Goal: Find specific page/section: Find specific page/section

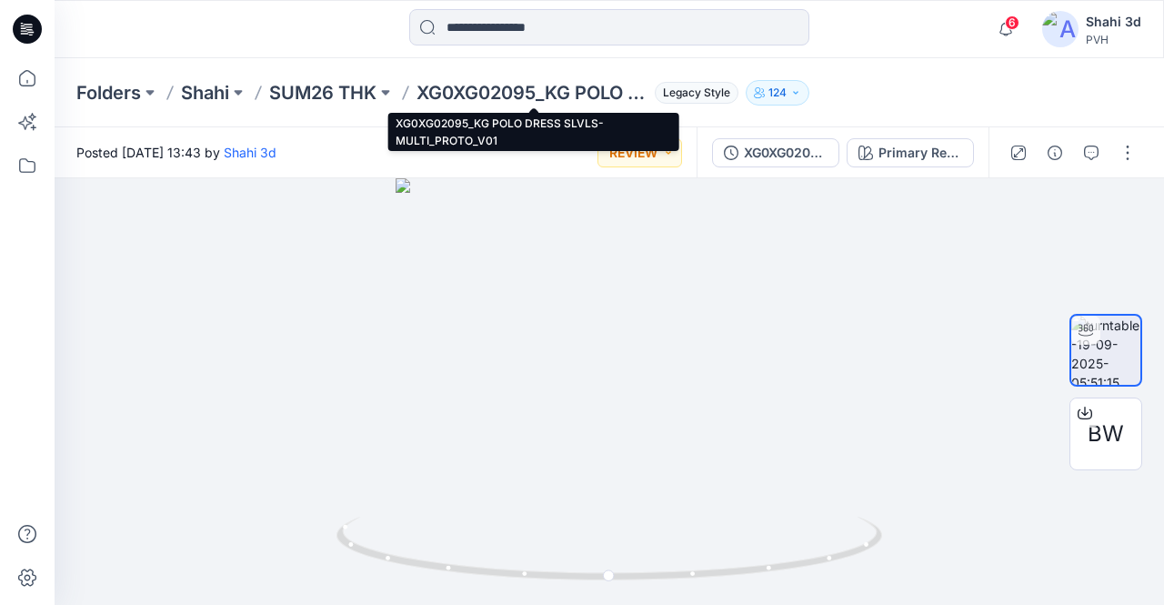
click at [459, 90] on p "XG0XG02095_KG POLO DRESS SLVLS-MULTI_PROTO_V01" at bounding box center [532, 92] width 231 height 25
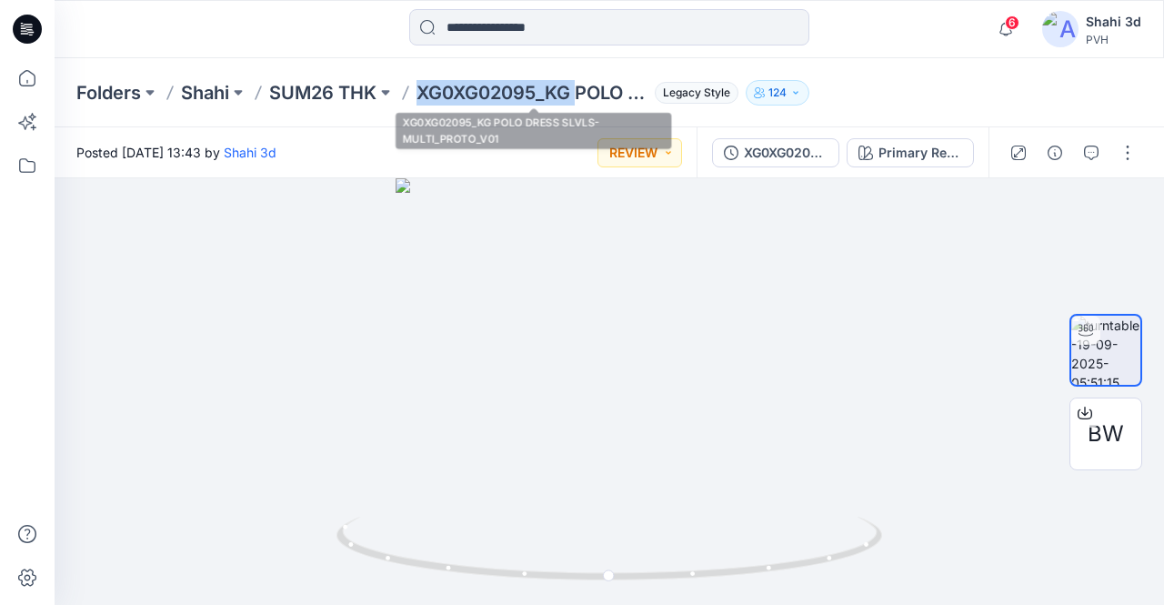
click at [459, 90] on p "XG0XG02095_KG POLO DRESS SLVLS-MULTI_PROTO_V01" at bounding box center [532, 92] width 231 height 25
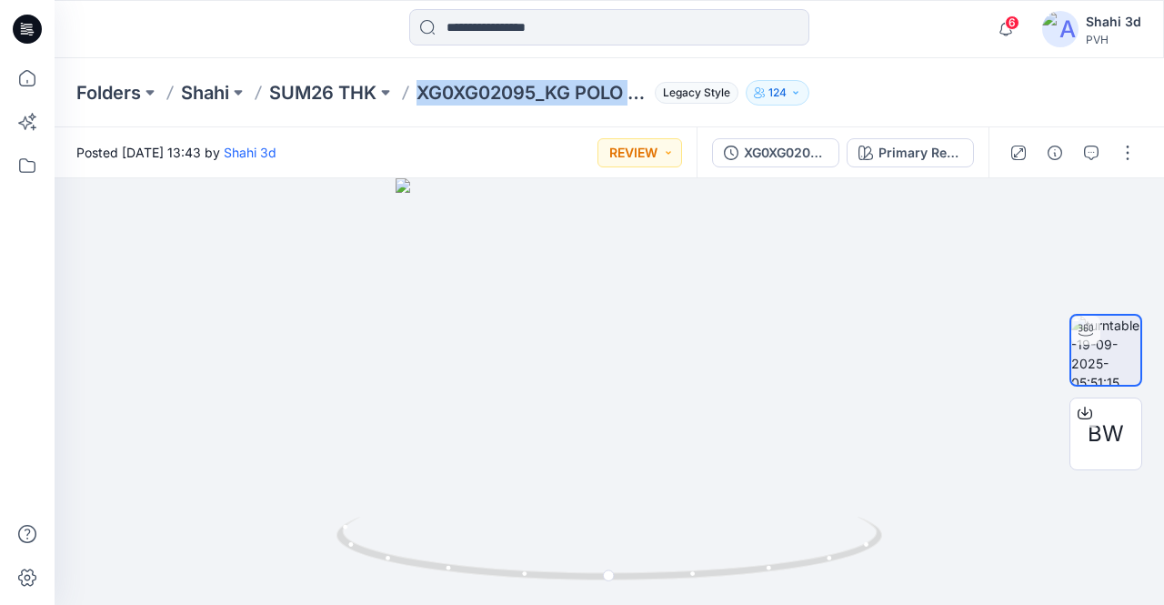
click at [459, 90] on p "XG0XG02095_KG POLO DRESS SLVLS-MULTI_PROTO_V01" at bounding box center [532, 92] width 231 height 25
copy p "XG0XG02095_KG POLO DRESS SLVLS-MULTI_PROTO_V01"
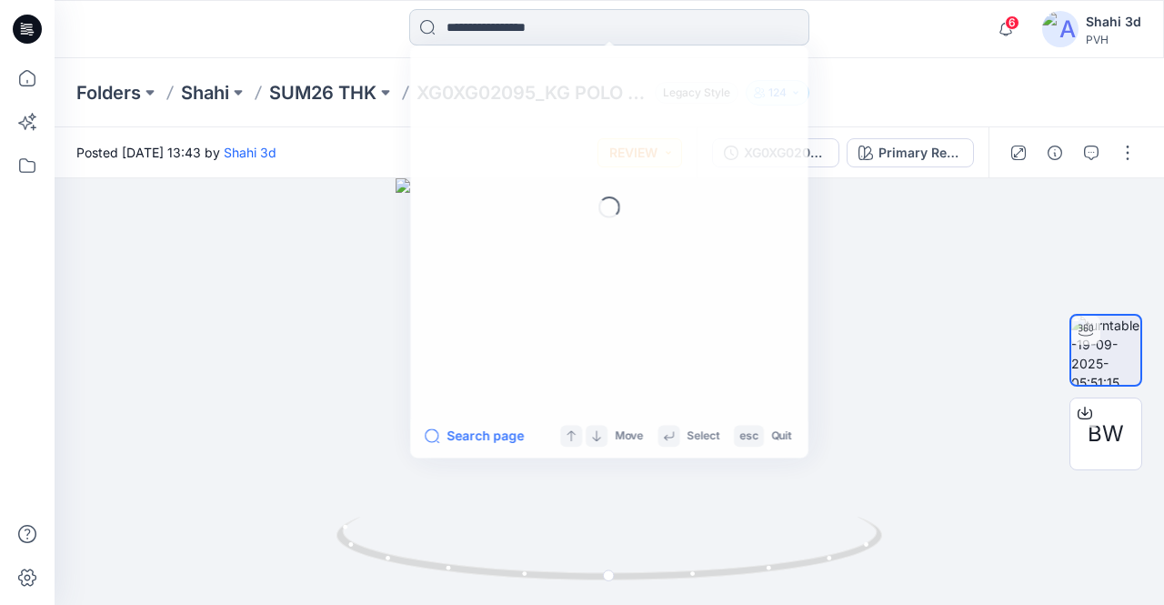
click at [522, 27] on input at bounding box center [609, 27] width 400 height 36
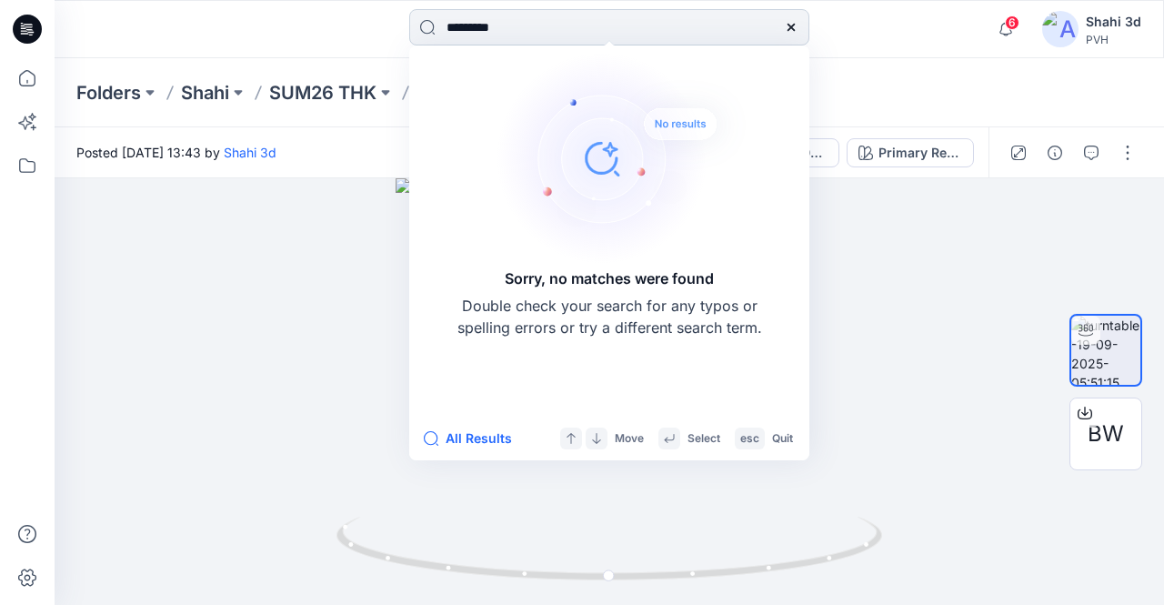
click at [489, 23] on input "*********" at bounding box center [609, 27] width 400 height 36
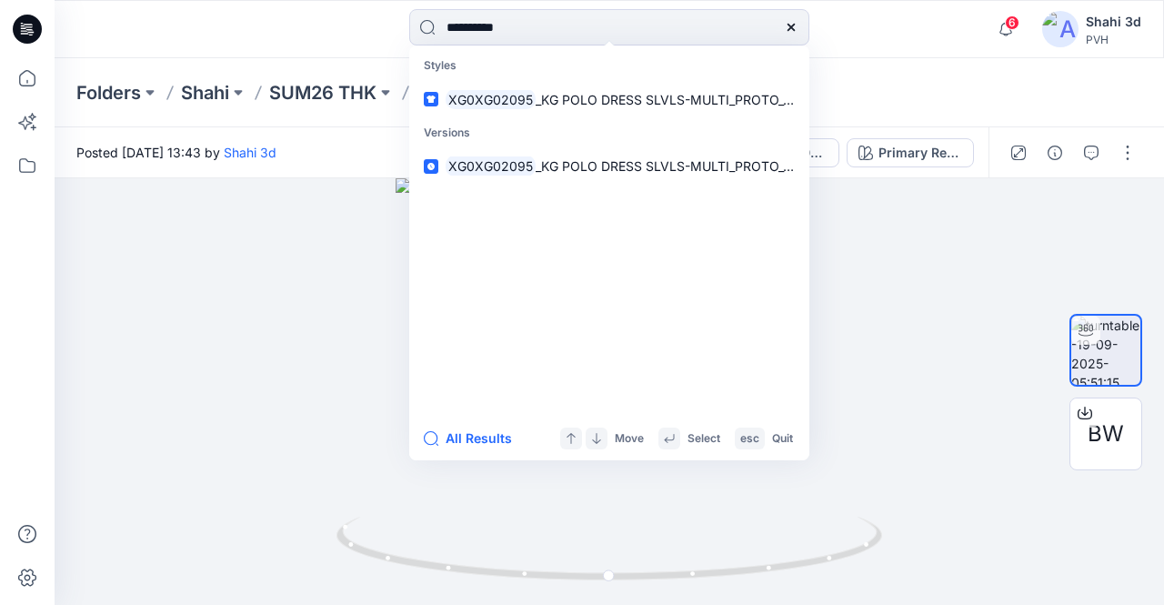
type input "**********"
drag, startPoint x: 524, startPoint y: 77, endPoint x: 537, endPoint y: 85, distance: 15.1
click at [537, 85] on link "XG0XG02095 _KG POLO DRESS SLVLS-MULTI_PROTO_V01" at bounding box center [609, 100] width 393 height 34
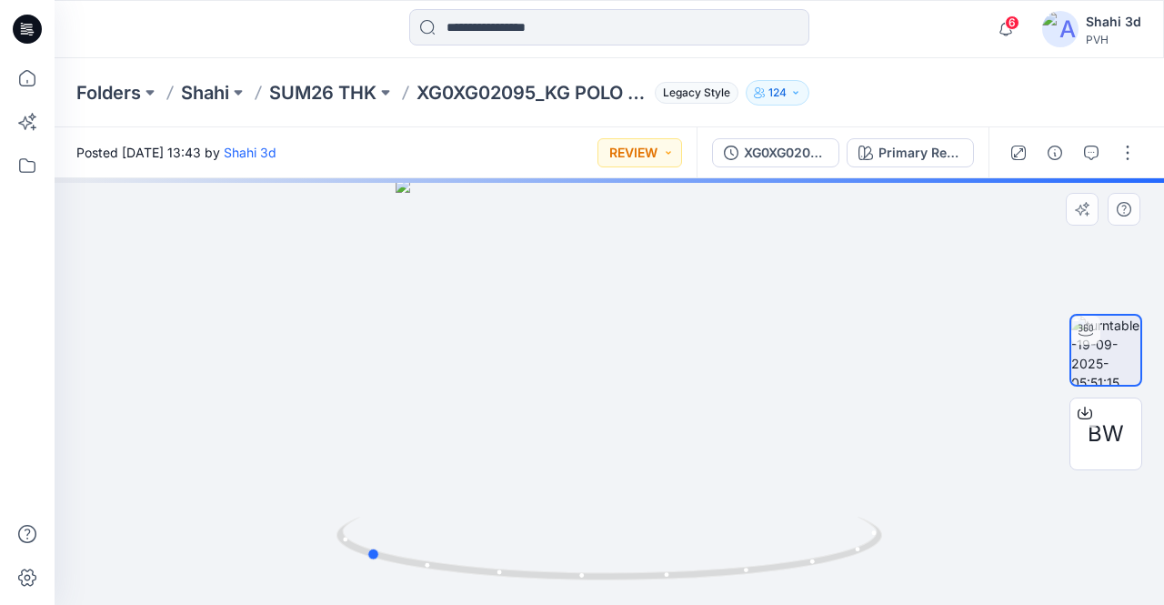
drag, startPoint x: 604, startPoint y: 366, endPoint x: 347, endPoint y: 308, distance: 263.7
click at [347, 308] on div at bounding box center [610, 391] width 1110 height 427
drag, startPoint x: 746, startPoint y: 434, endPoint x: 511, endPoint y: 418, distance: 235.2
click at [511, 418] on div at bounding box center [610, 391] width 1110 height 427
drag, startPoint x: 853, startPoint y: 480, endPoint x: 302, endPoint y: 402, distance: 556.7
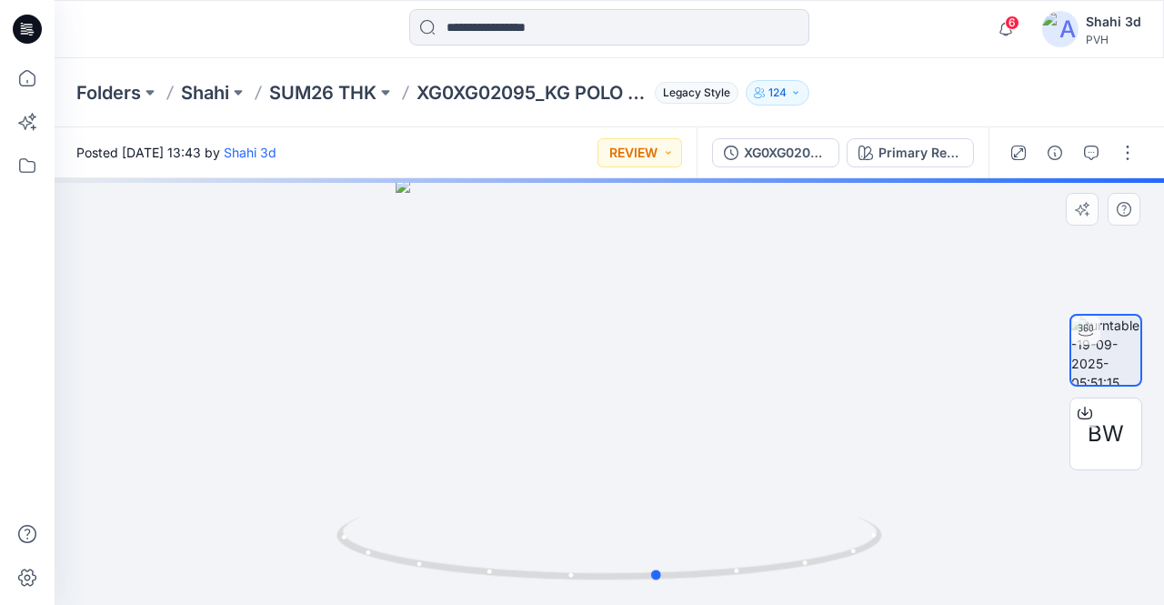
click at [302, 402] on div at bounding box center [610, 391] width 1110 height 427
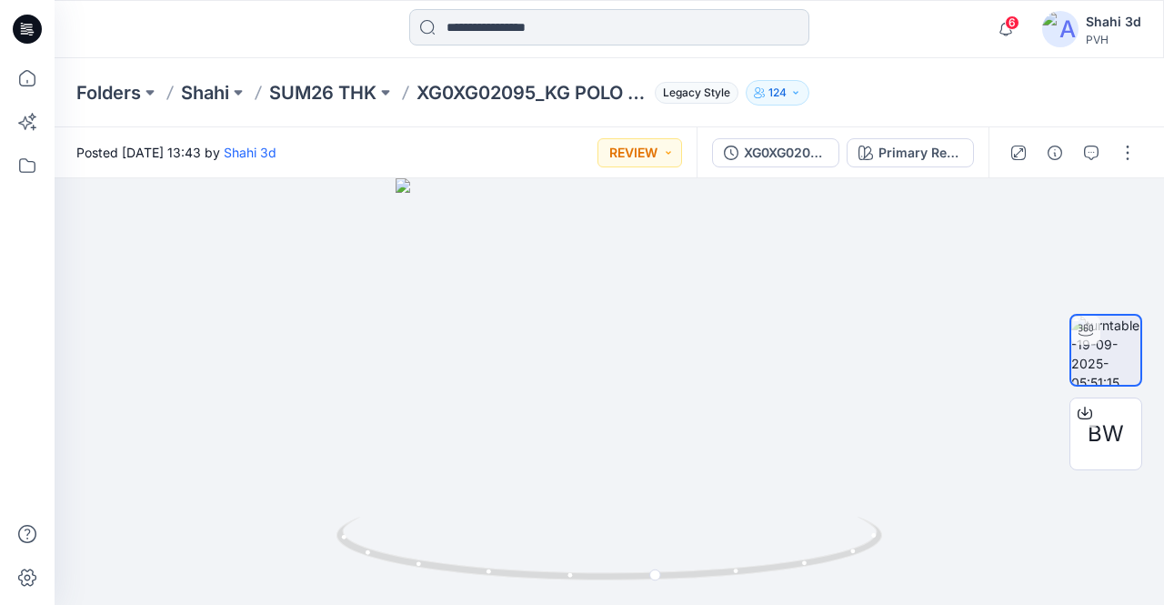
click at [606, 19] on input at bounding box center [609, 27] width 400 height 36
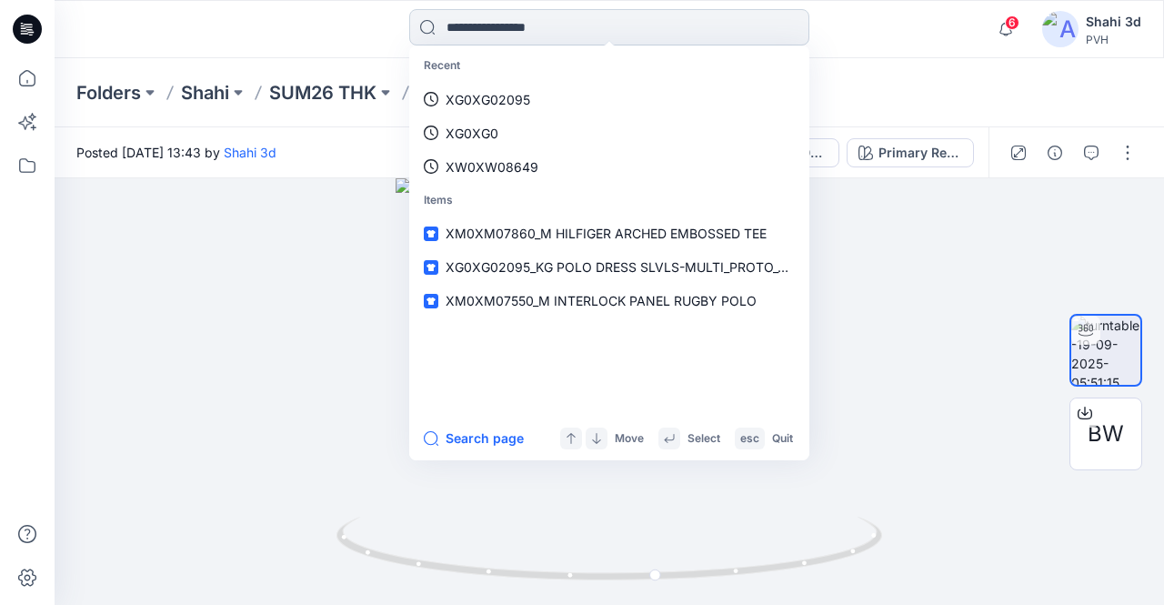
paste input "**********"
type input "**********"
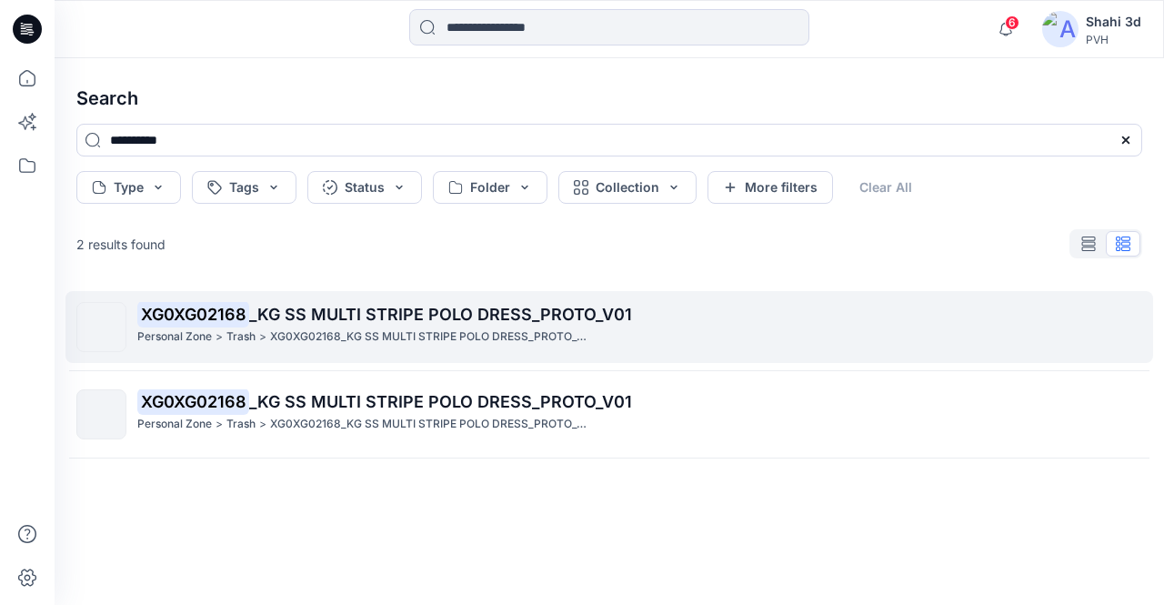
click at [248, 325] on mark "XG0XG02168" at bounding box center [193, 313] width 112 height 25
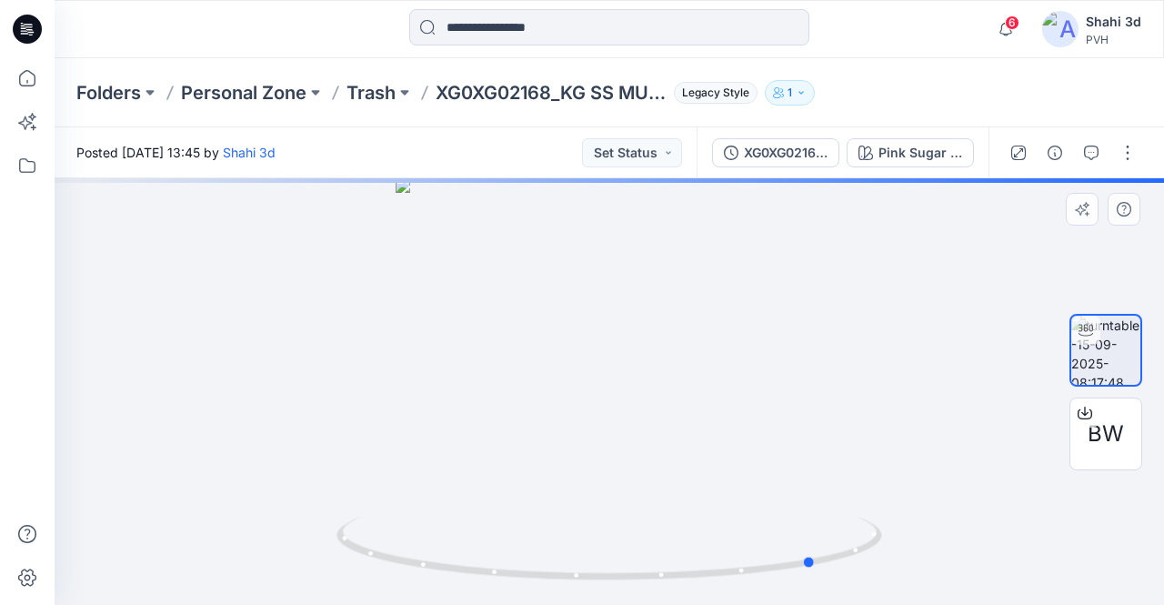
drag, startPoint x: 666, startPoint y: 428, endPoint x: 220, endPoint y: 352, distance: 452.2
click at [220, 352] on div at bounding box center [610, 391] width 1110 height 427
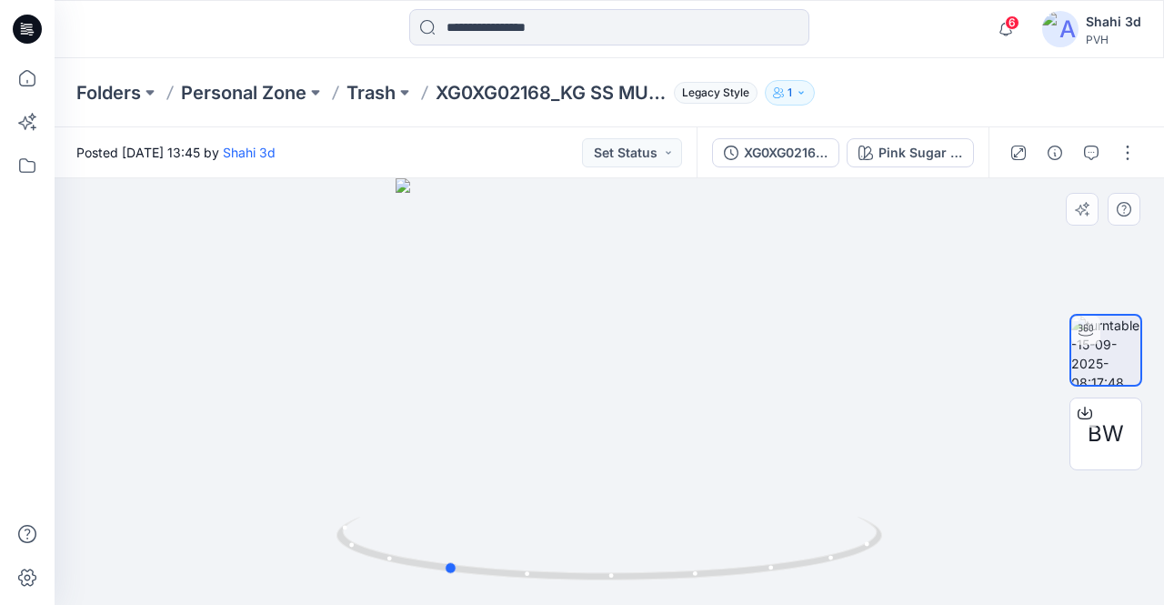
drag, startPoint x: 582, startPoint y: 403, endPoint x: 238, endPoint y: 307, distance: 357.1
click at [233, 383] on div at bounding box center [610, 391] width 1110 height 427
